Goal: Information Seeking & Learning: Find specific fact

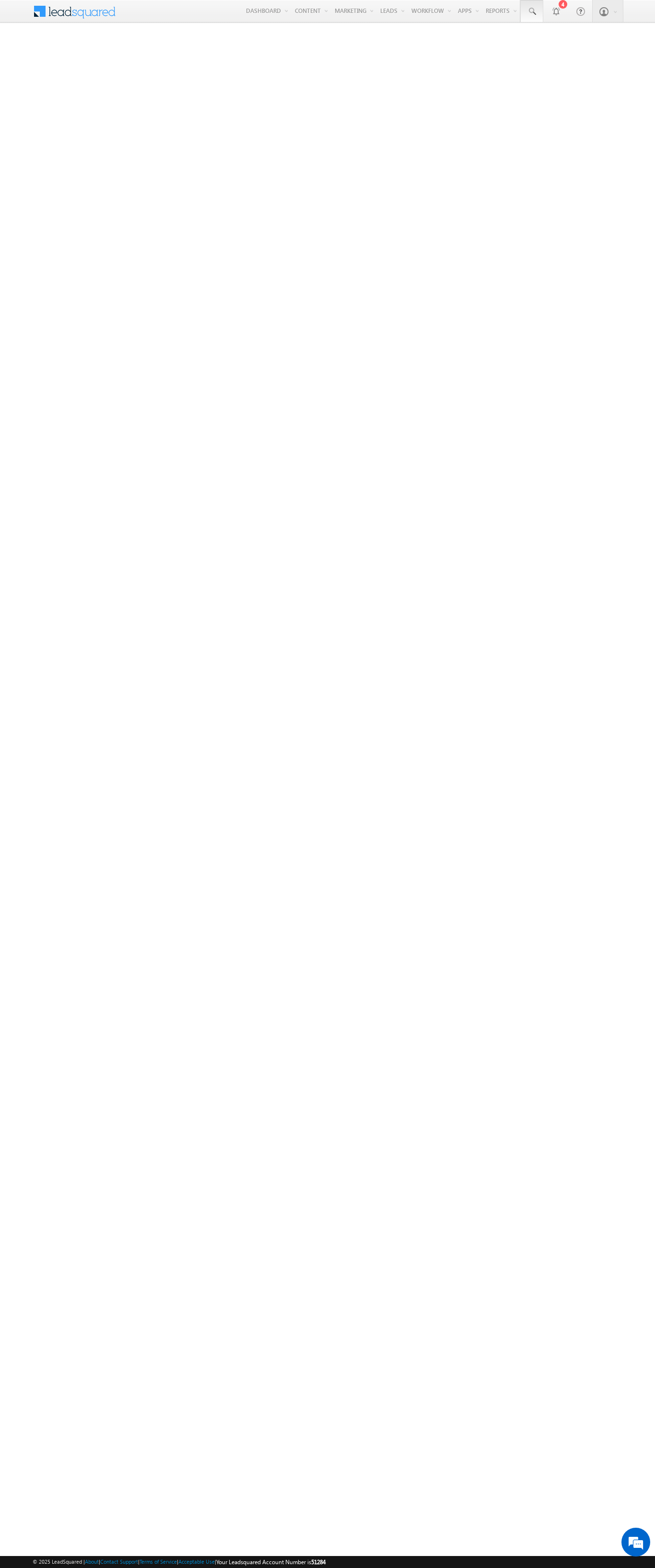
click at [532, 11] on span at bounding box center [532, 12] width 10 height 10
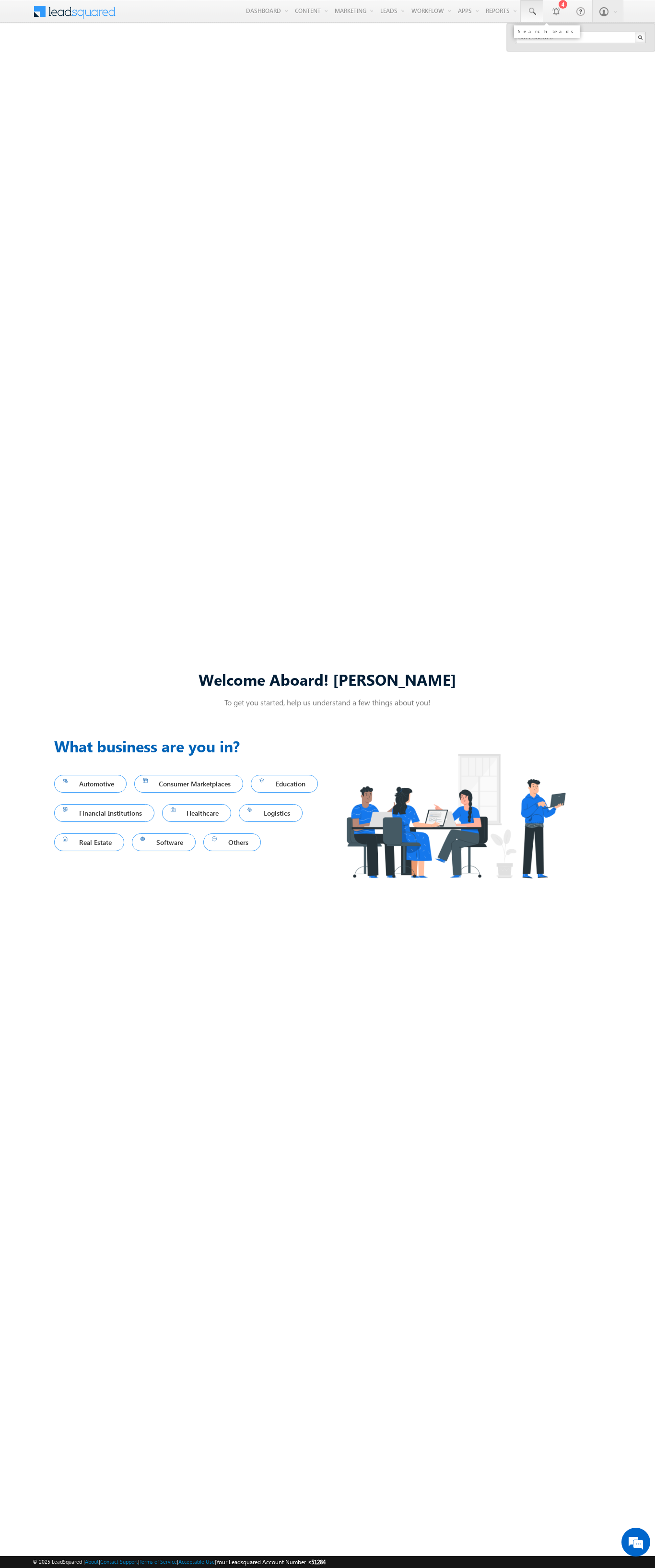
type input "8972368379"
click at [586, 51] on div "[PERSON_NAME]" at bounding box center [585, 51] width 128 height 11
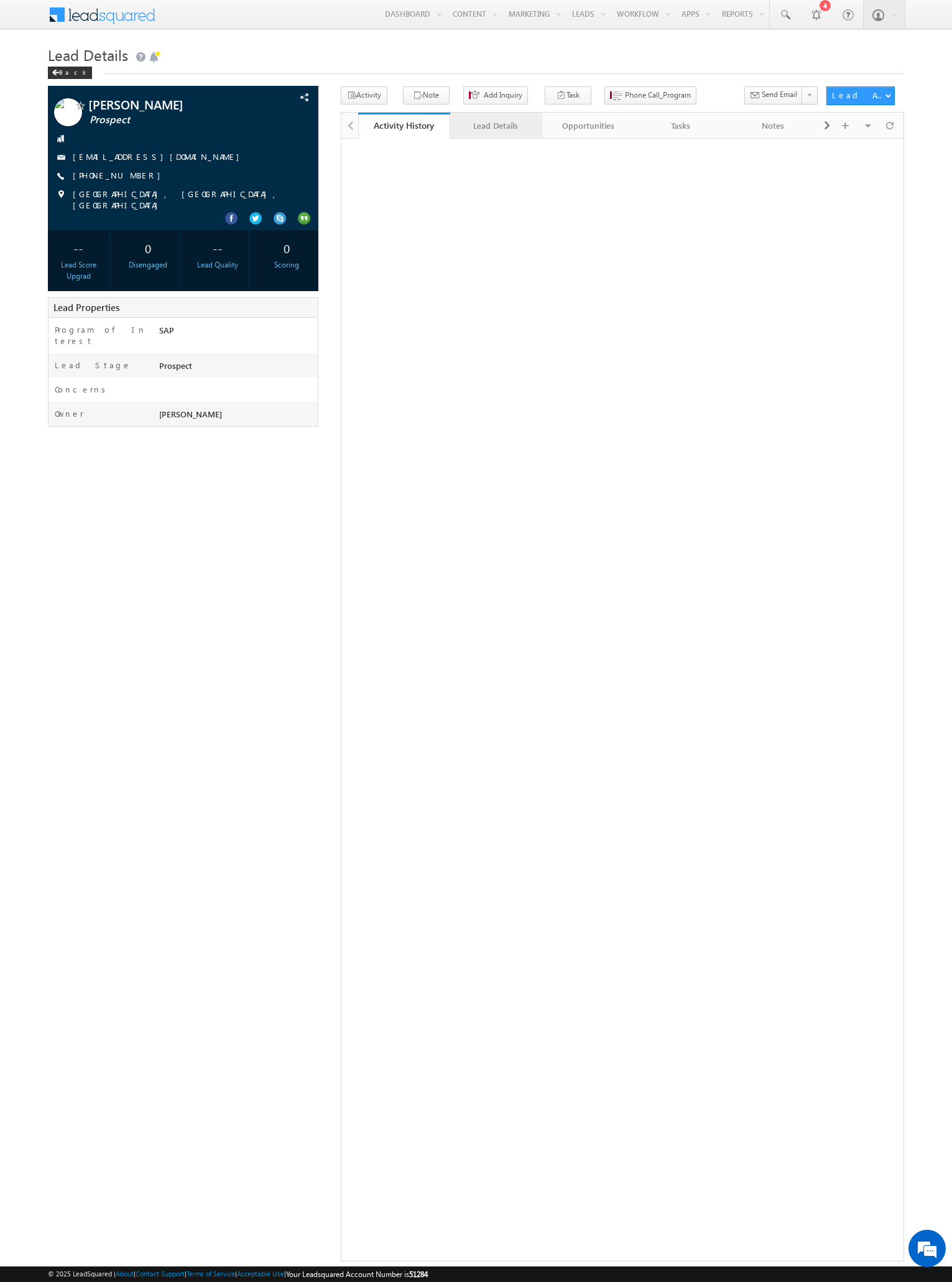
click at [496, 125] on div "Lead Details" at bounding box center [496, 125] width 71 height 15
drag, startPoint x: 188, startPoint y: 157, endPoint x: 177, endPoint y: 160, distance: 11.4
click at [177, 160] on div "[EMAIL_ADDRESS][DOMAIN_NAME]" at bounding box center [184, 157] width 259 height 13
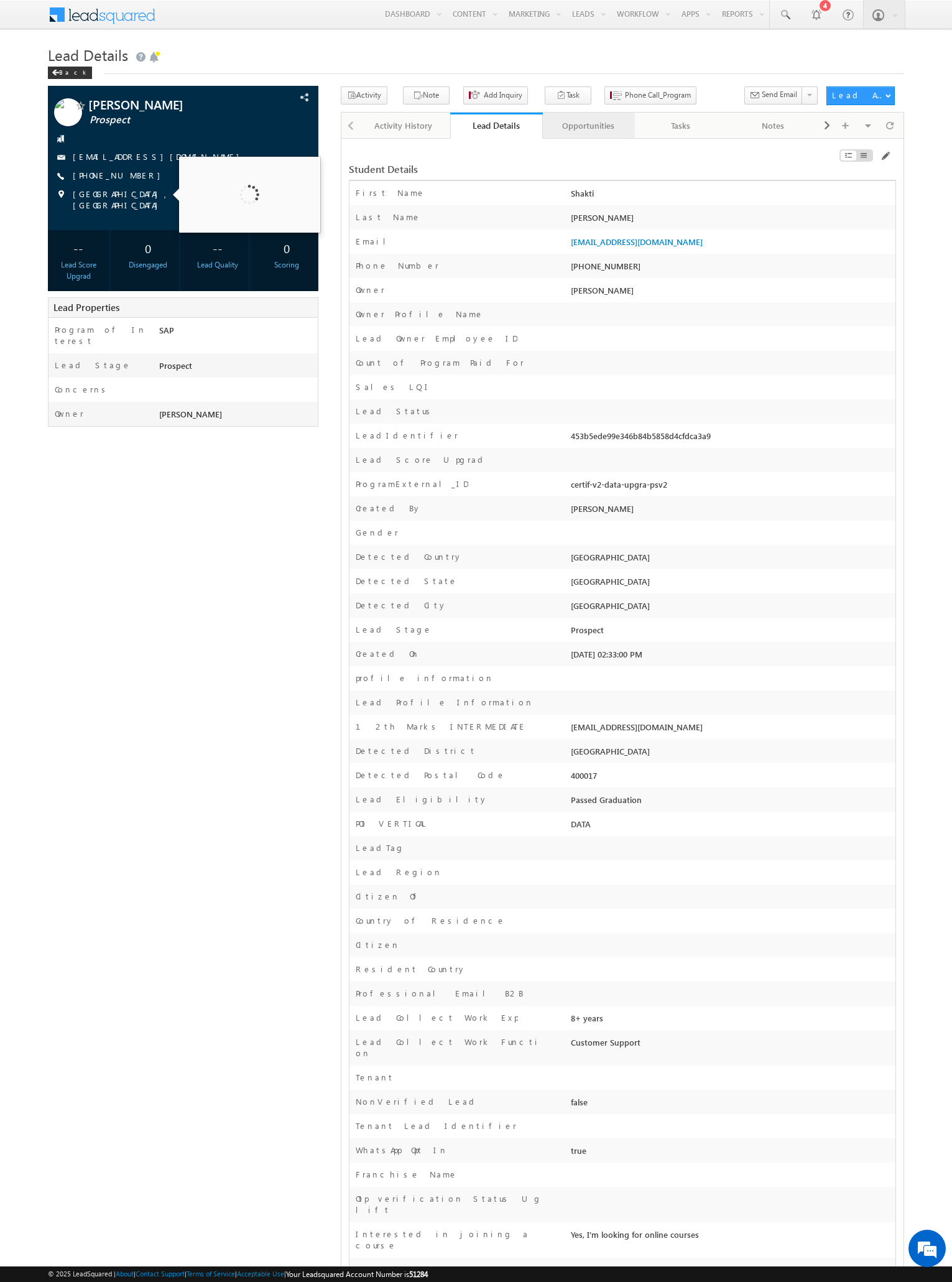
click at [587, 125] on div "Opportunities" at bounding box center [588, 125] width 71 height 15
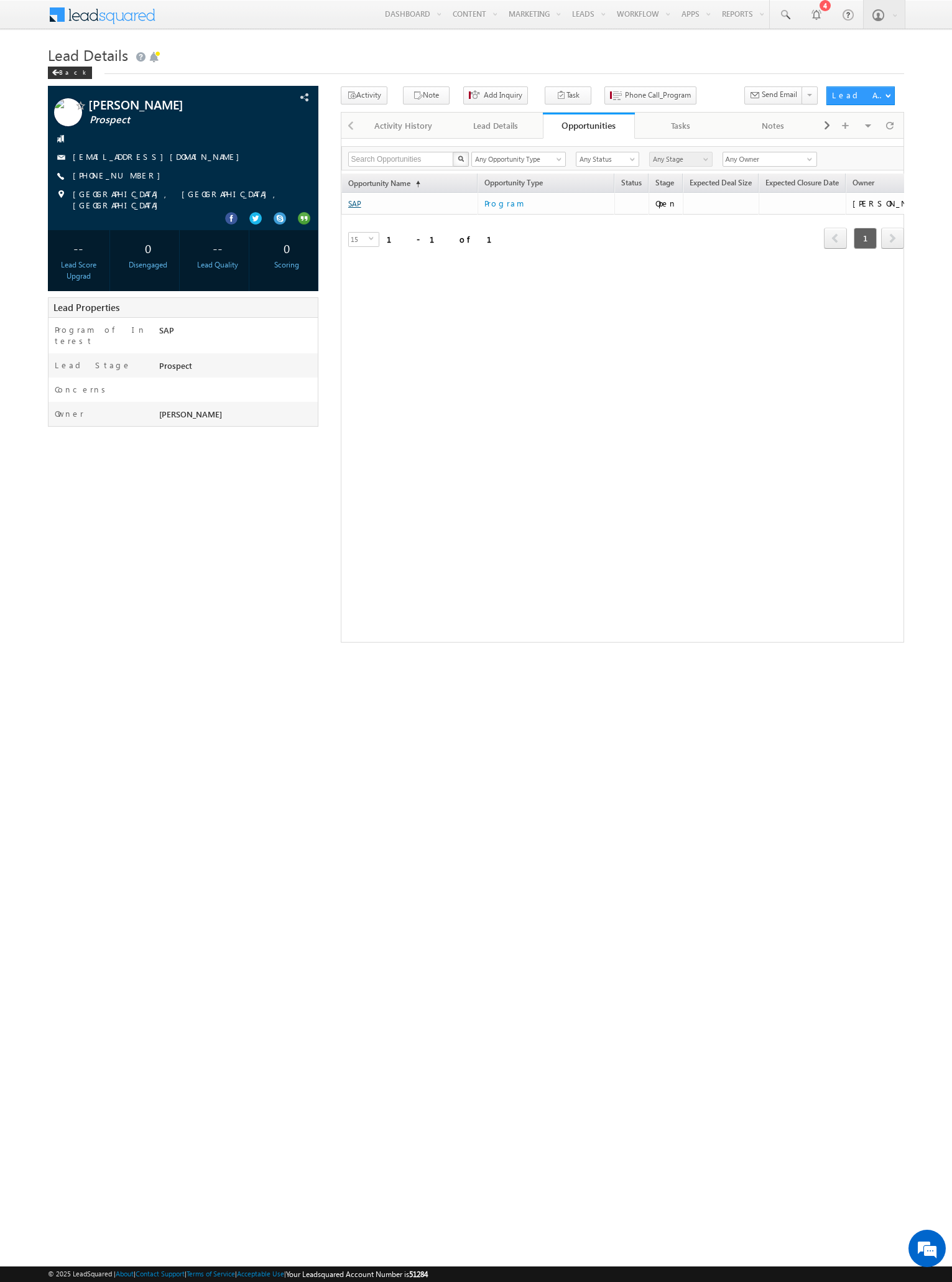
click at [355, 204] on link "SAP" at bounding box center [355, 204] width 13 height 9
